Goal: Find specific page/section: Find specific page/section

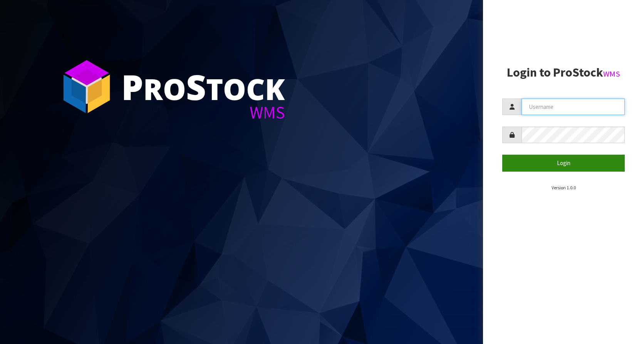
type input "KitchenAid"
click at [542, 163] on button "Login" at bounding box center [563, 163] width 123 height 17
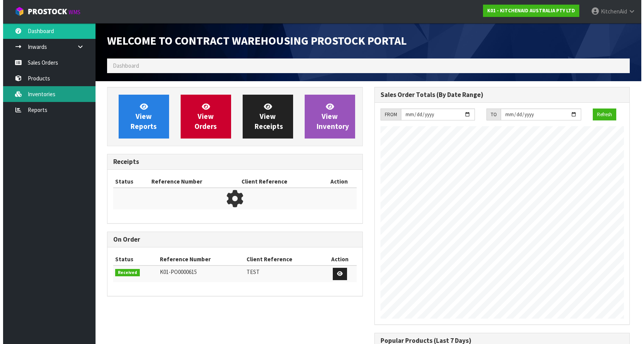
scroll to position [427, 267]
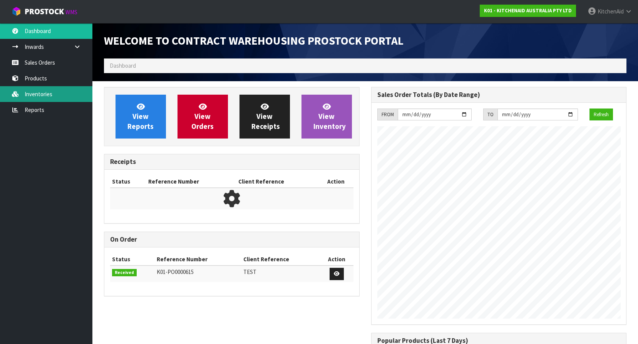
drag, startPoint x: 45, startPoint y: 97, endPoint x: 43, endPoint y: 94, distance: 4.2
click at [45, 97] on link "Inventories" at bounding box center [46, 94] width 92 height 16
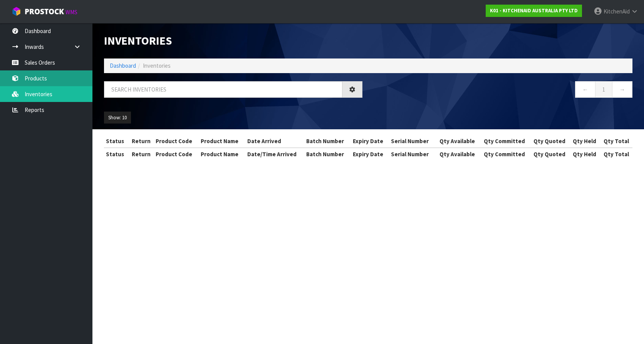
click at [40, 82] on div "Inventories Dashboard Inventories ← 1 → Show: 10 5 10 25 50 All Show Stock Stat…" at bounding box center [322, 87] width 644 height 174
click at [40, 78] on link "Products" at bounding box center [46, 79] width 92 height 16
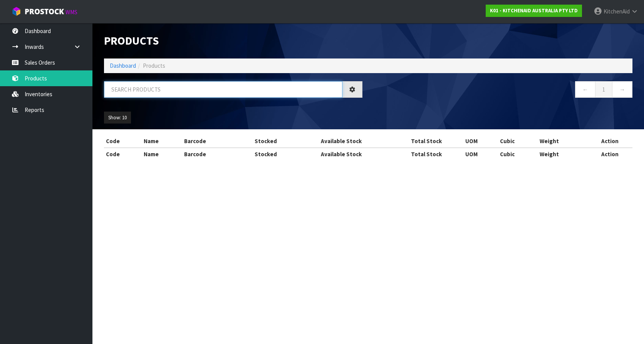
click at [153, 86] on input "text" at bounding box center [223, 89] width 238 height 17
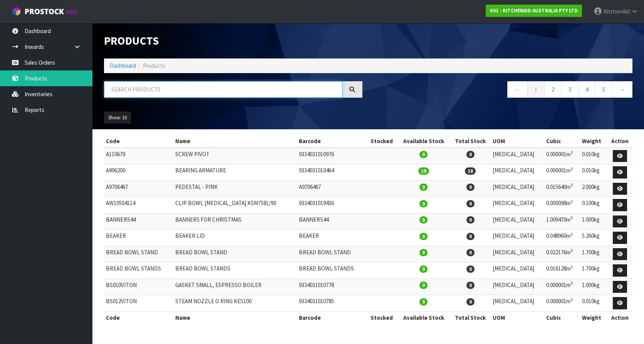
paste input "5KEK1701APT"
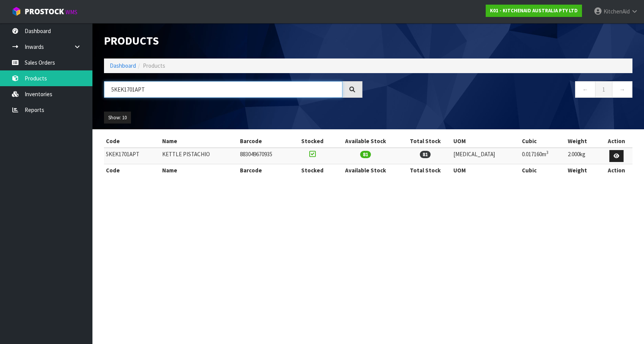
drag, startPoint x: 156, startPoint y: 89, endPoint x: 126, endPoint y: 90, distance: 30.1
click at [126, 90] on input "5KEK1701APT" at bounding box center [223, 89] width 238 height 17
click at [152, 89] on input "5KEK1701APT" at bounding box center [223, 89] width 238 height 17
click at [124, 89] on input "5KEK1701APT" at bounding box center [223, 89] width 238 height 17
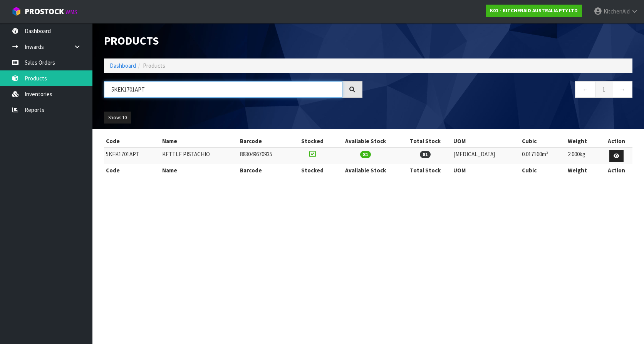
click at [154, 92] on input "5KEK1701APT" at bounding box center [223, 89] width 238 height 17
drag, startPoint x: 151, startPoint y: 89, endPoint x: 143, endPoint y: 89, distance: 7.7
click at [141, 89] on input "5KEK1701APT" at bounding box center [223, 89] width 238 height 17
click at [151, 90] on input "5KEK1701APT" at bounding box center [223, 89] width 238 height 17
drag, startPoint x: 135, startPoint y: 89, endPoint x: 118, endPoint y: 89, distance: 17.3
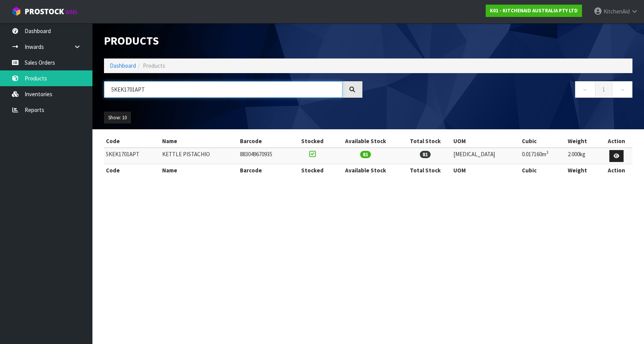
click at [118, 89] on input "5KEK1701APT" at bounding box center [223, 89] width 238 height 17
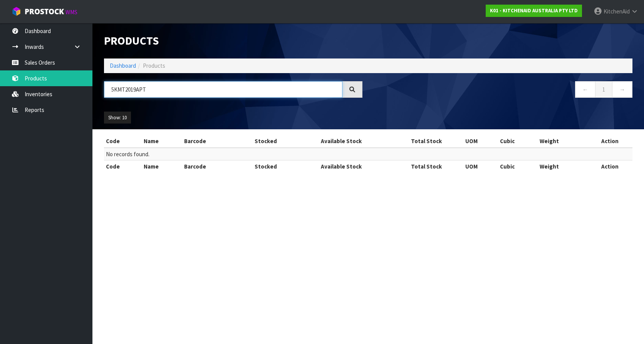
click at [148, 89] on input "5KMT2019APT" at bounding box center [223, 89] width 238 height 17
click at [133, 90] on input "5KMT2019APT" at bounding box center [223, 89] width 238 height 17
type input "5KMT2109APT"
click at [157, 116] on ul "Show: 10 5 10 25 50" at bounding box center [166, 118] width 124 height 12
